Goal: Information Seeking & Learning: Learn about a topic

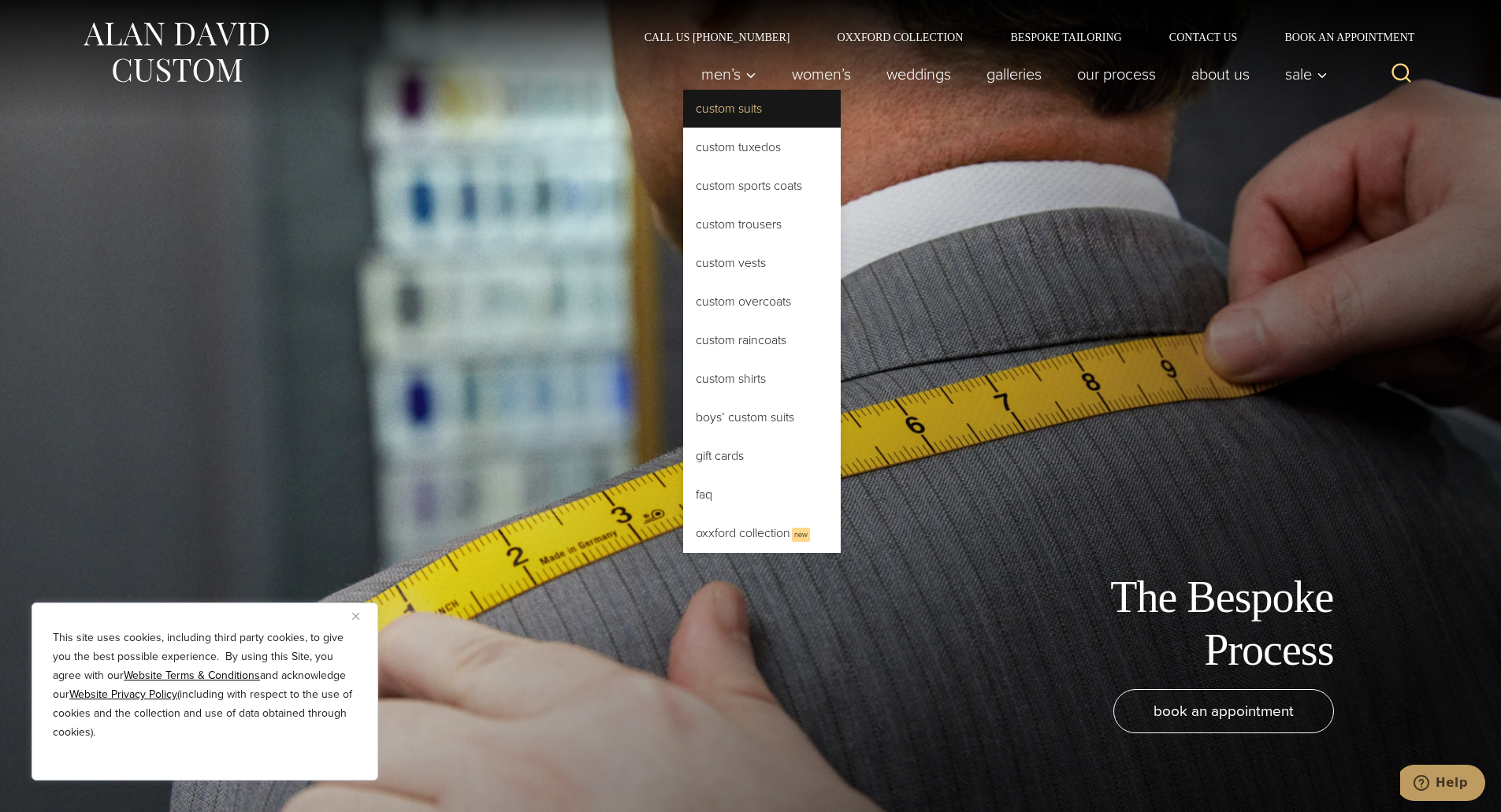
click at [719, 110] on link "Custom Suits" at bounding box center [762, 108] width 157 height 38
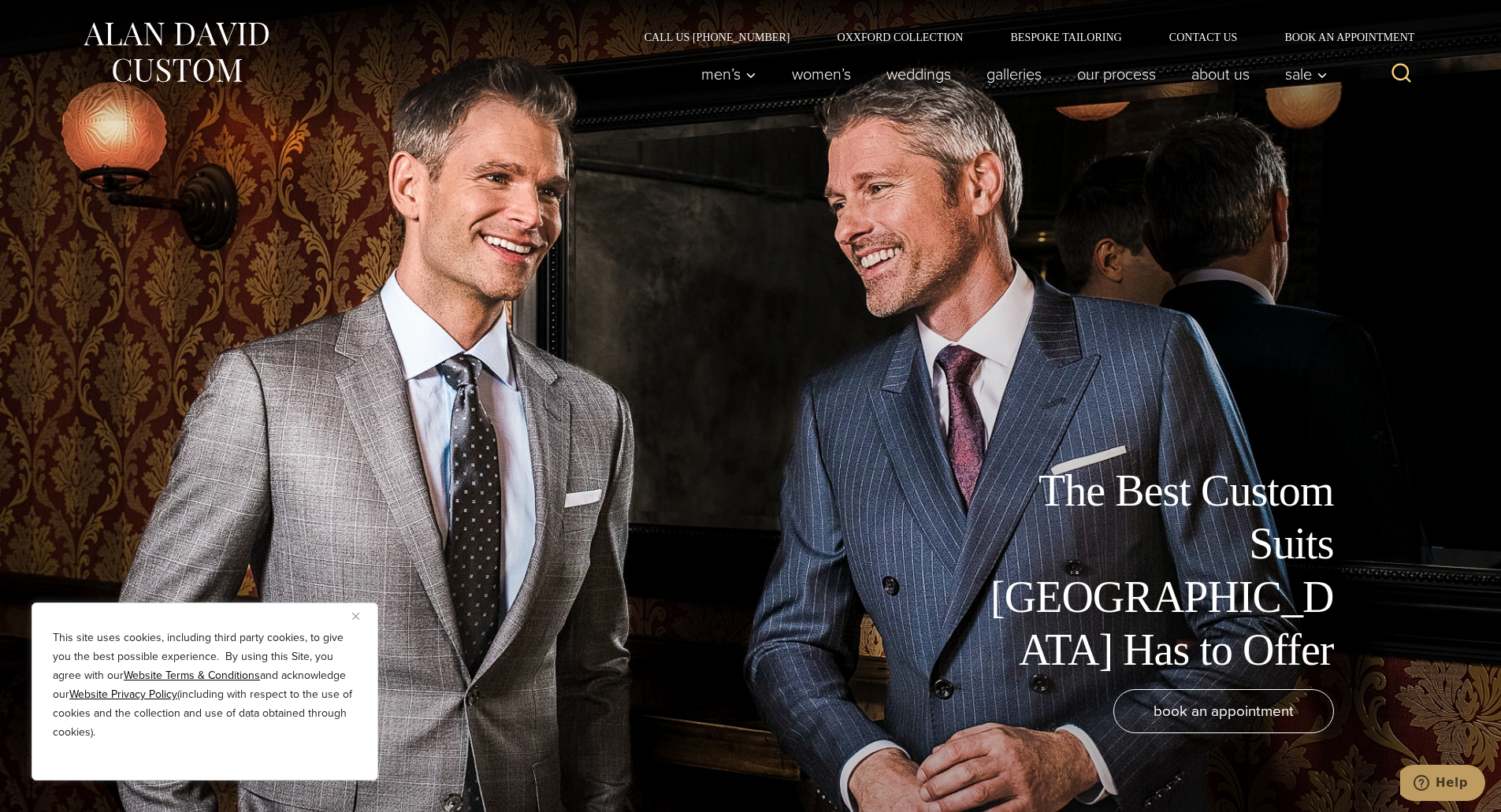
click at [358, 619] on img "Close" at bounding box center [355, 616] width 7 height 7
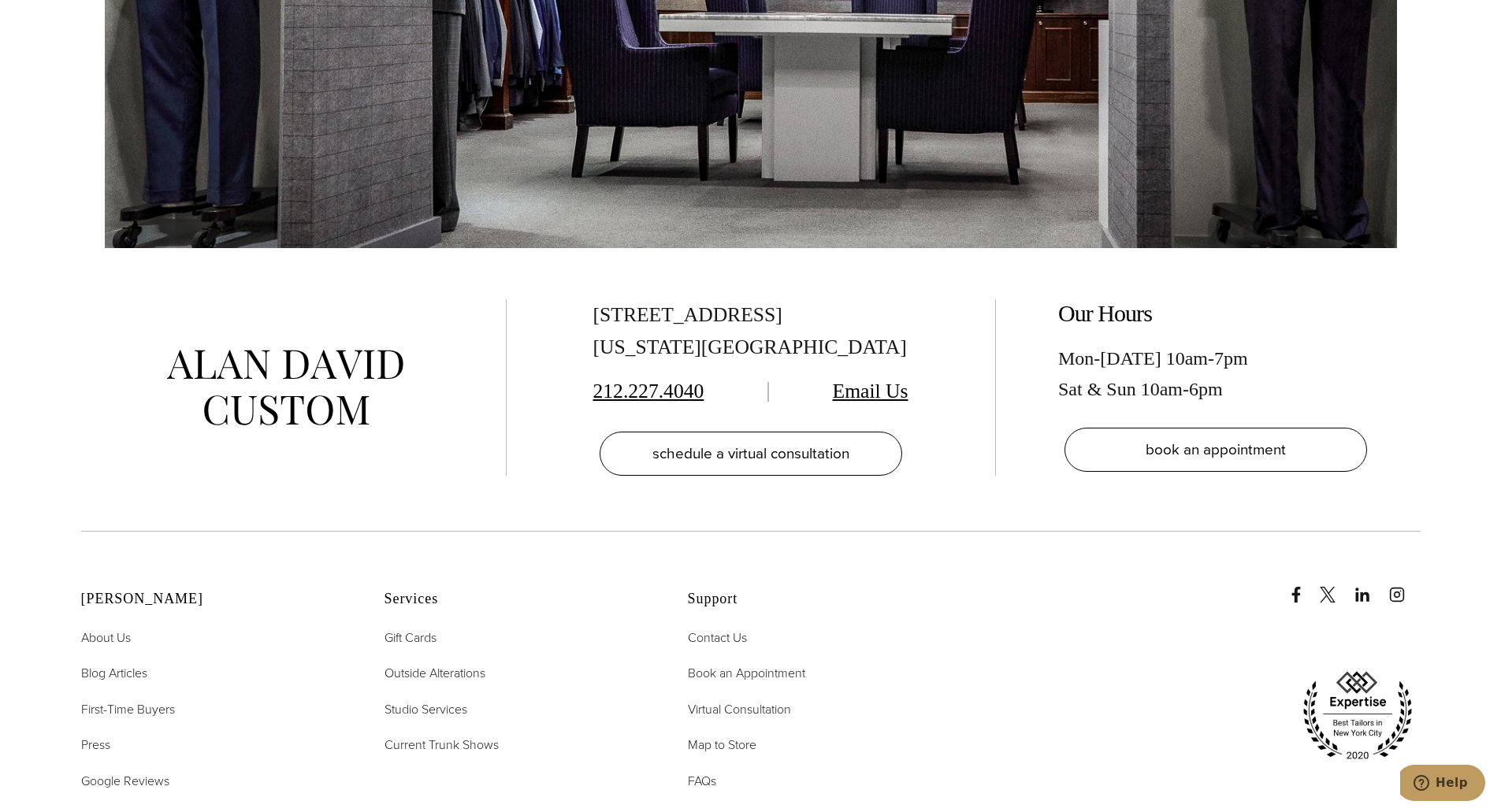
scroll to position [10186, 0]
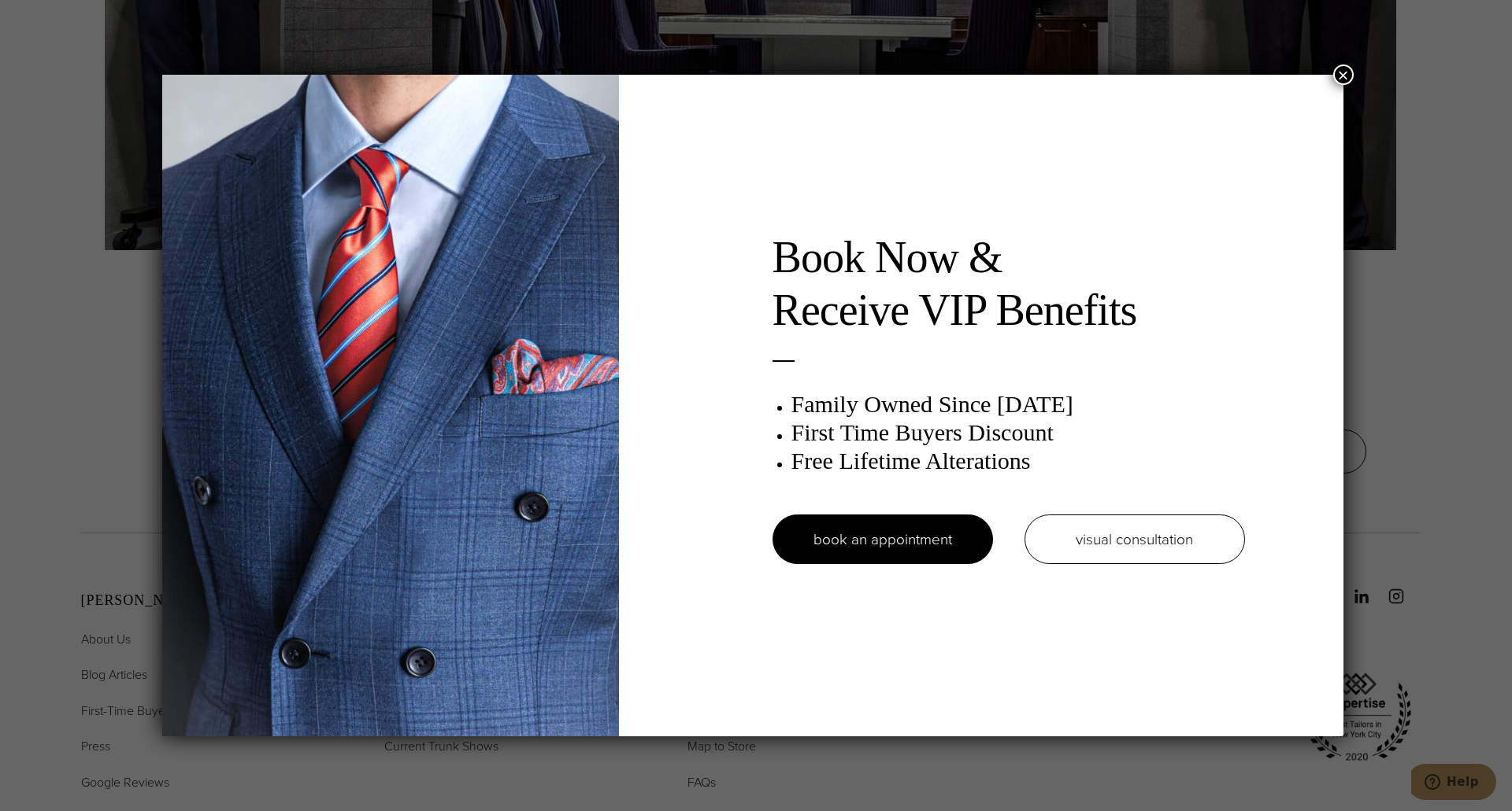
click at [1343, 76] on button "×" at bounding box center [1343, 74] width 20 height 20
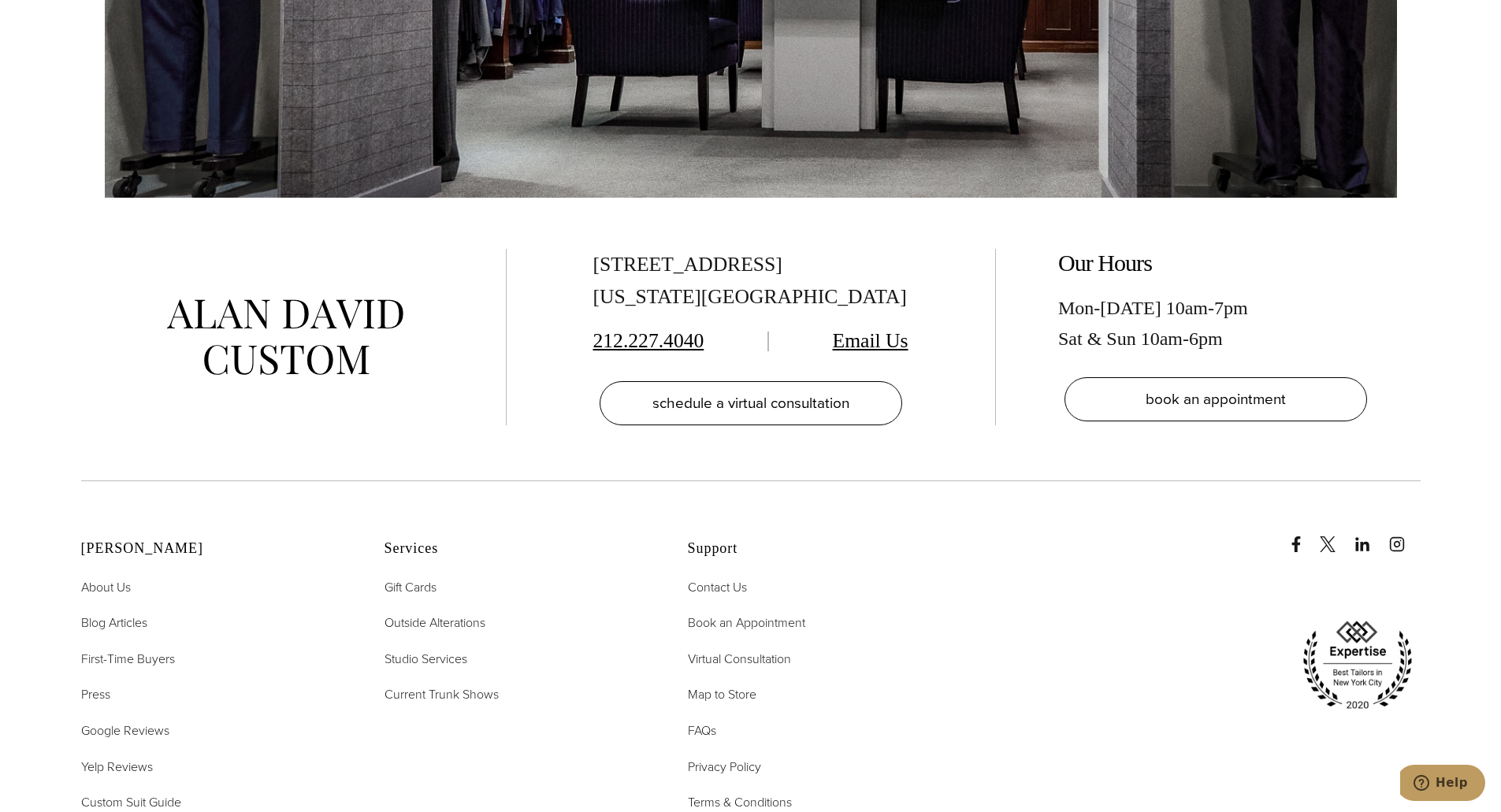
scroll to position [10343, 0]
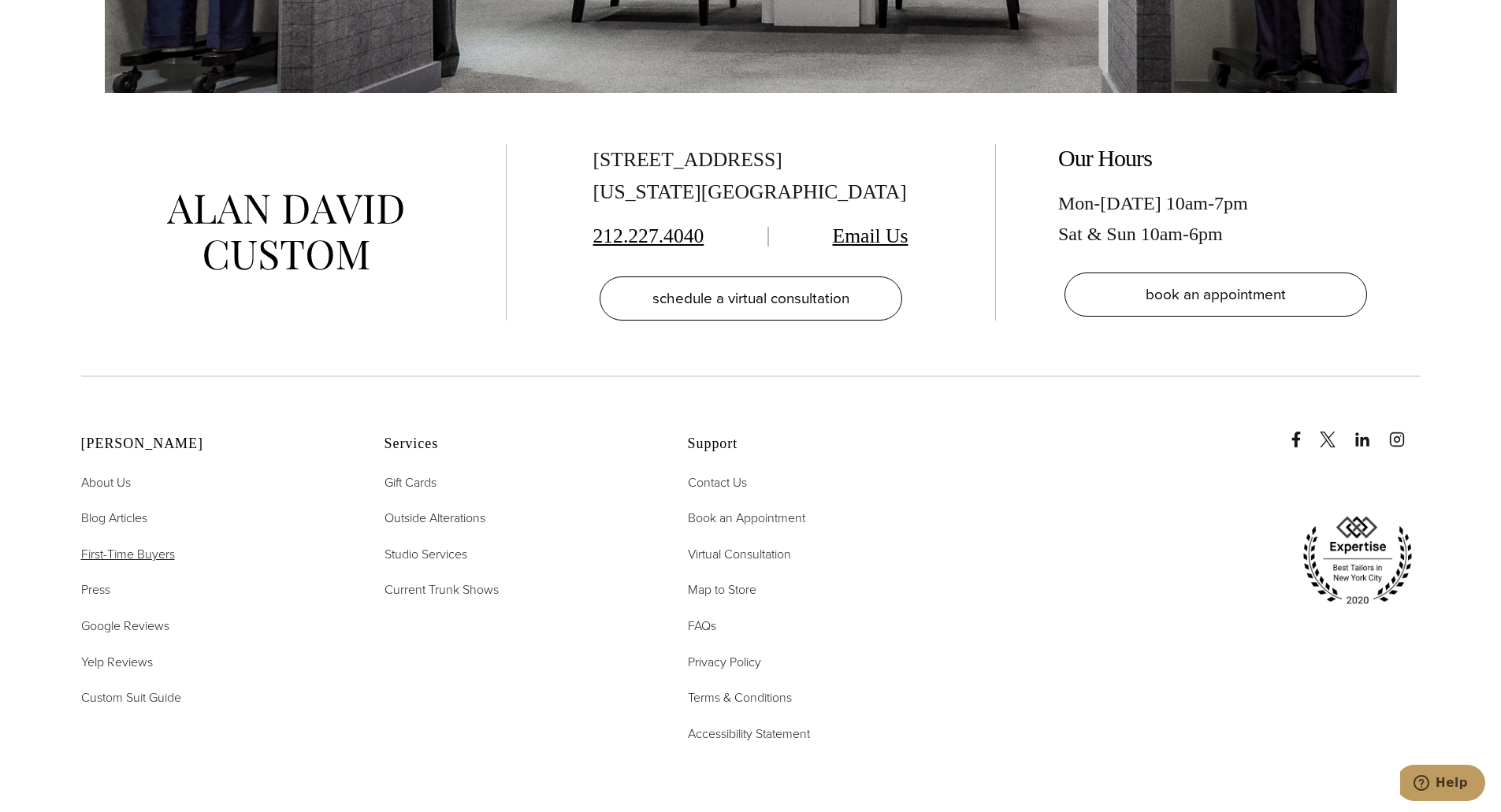
click at [140, 545] on span "First-Time Buyers" at bounding box center [128, 554] width 94 height 18
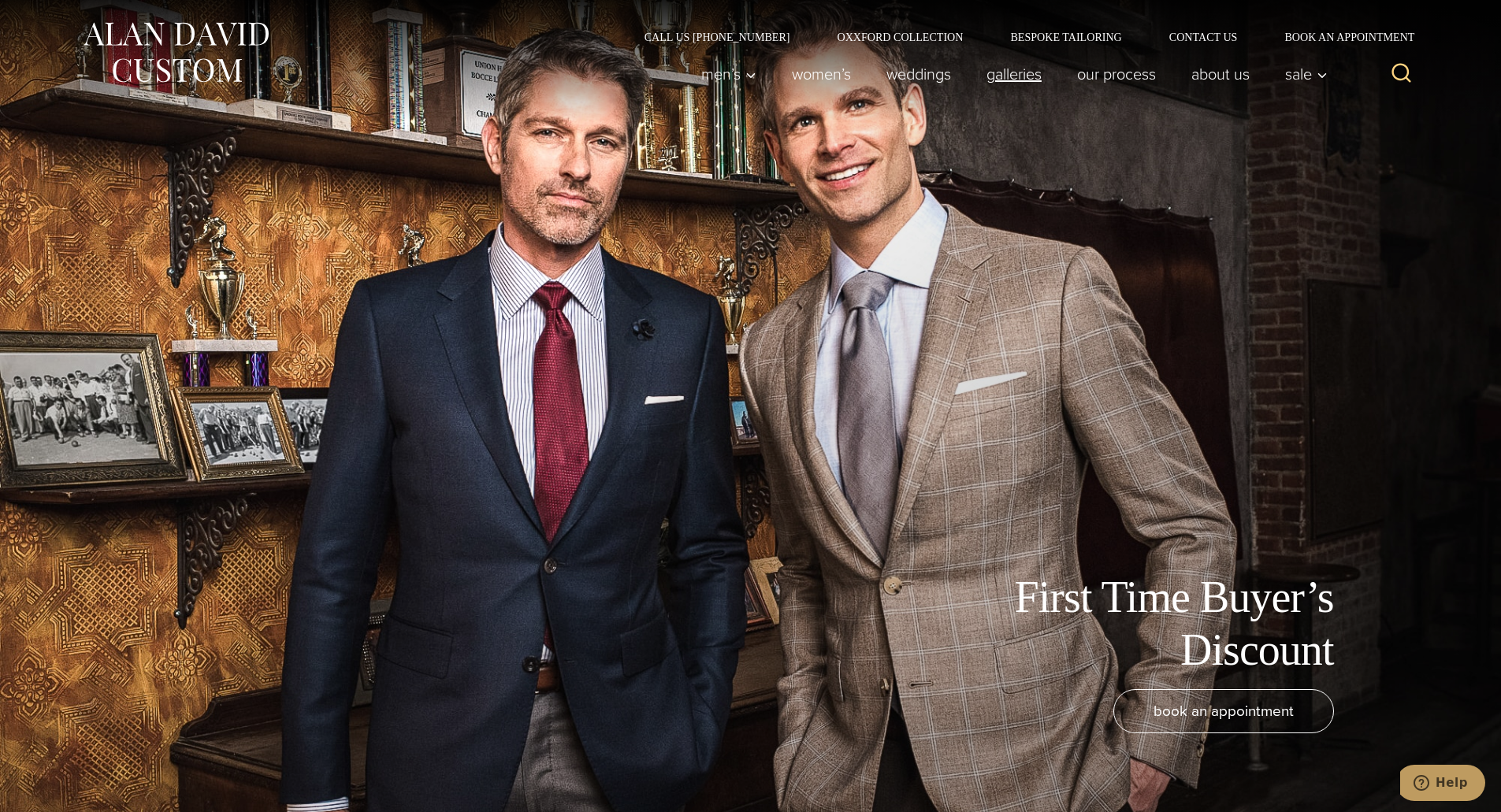
click at [1023, 76] on link "Galleries" at bounding box center [1013, 74] width 91 height 32
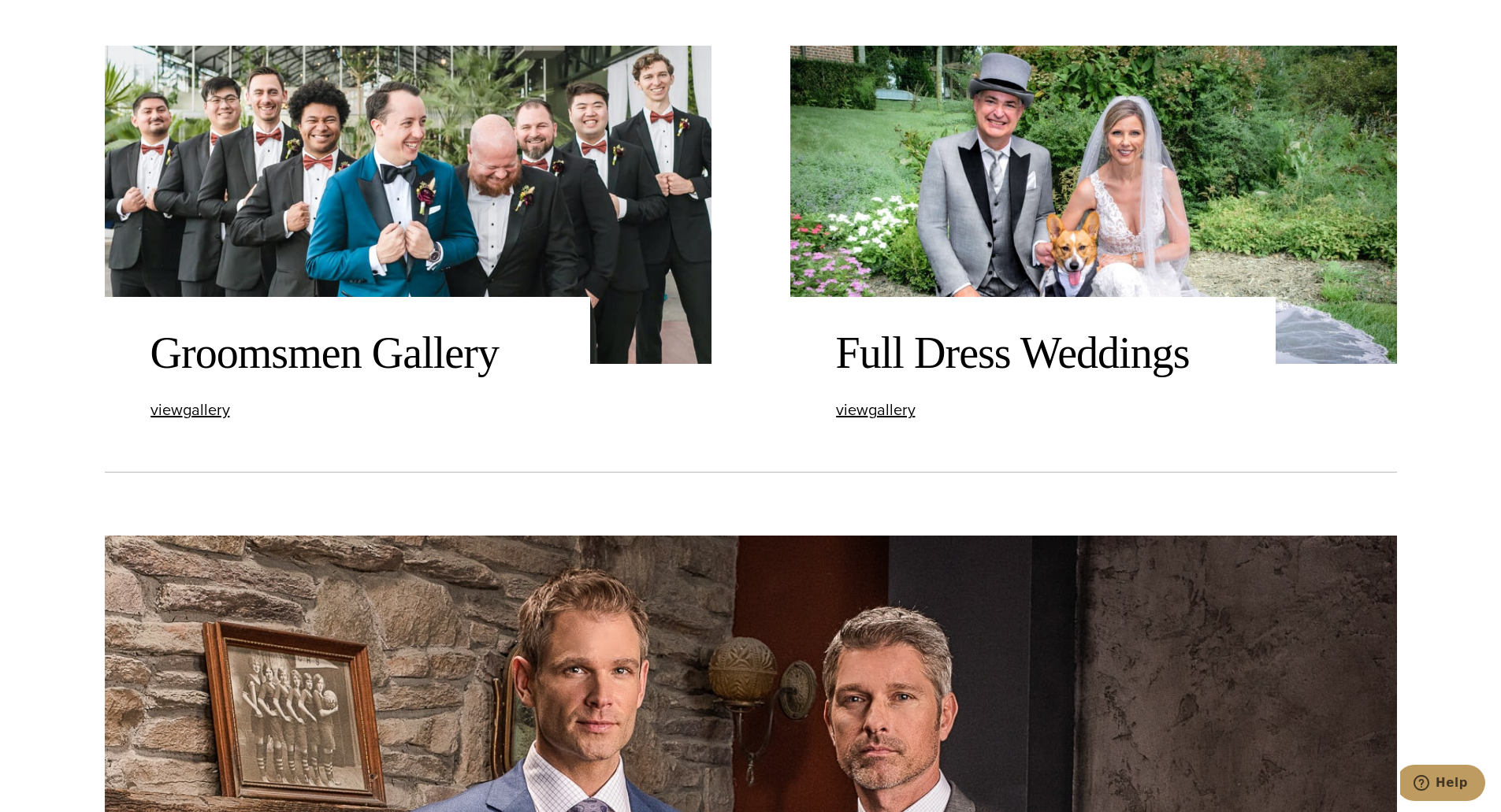
scroll to position [2836, 0]
